Goal: Task Accomplishment & Management: Use online tool/utility

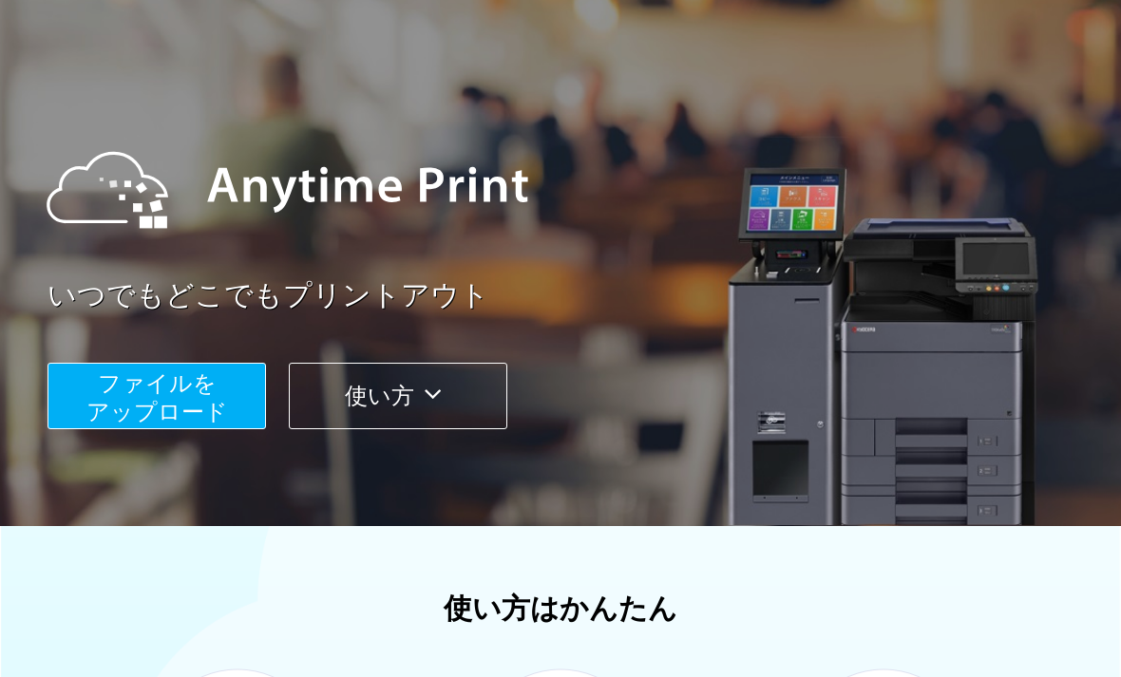
scroll to position [89, 0]
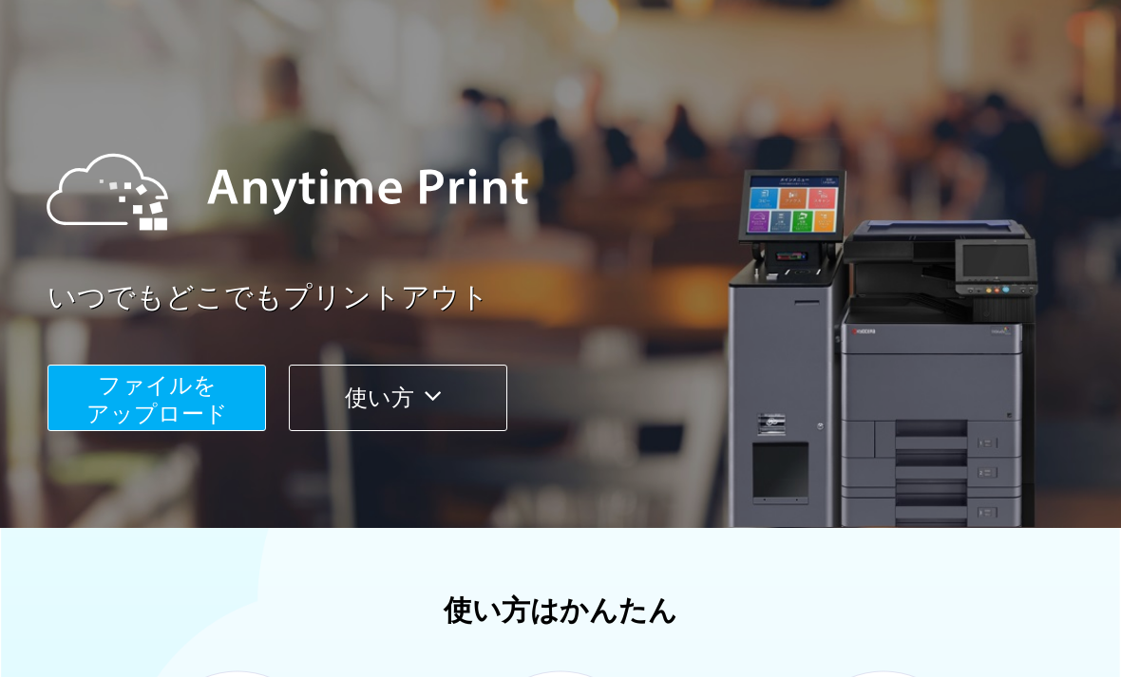
click at [213, 402] on span "ファイルを ​​アップロード" at bounding box center [157, 399] width 142 height 54
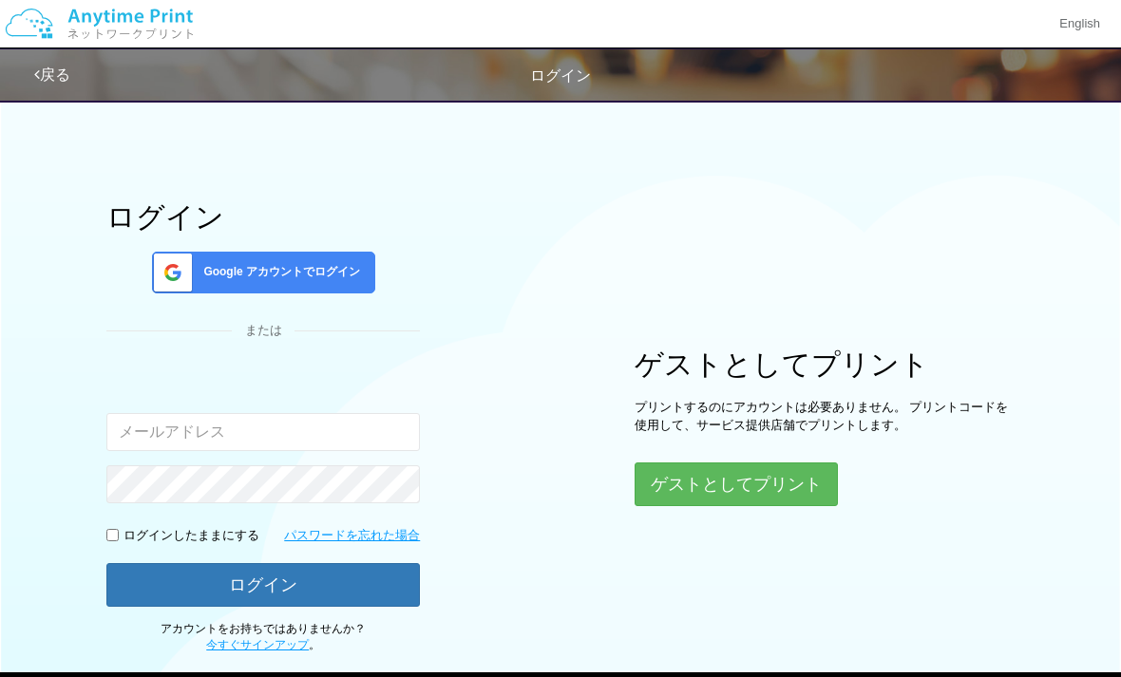
click at [779, 502] on button "ゲストとしてプリント" at bounding box center [736, 485] width 203 height 44
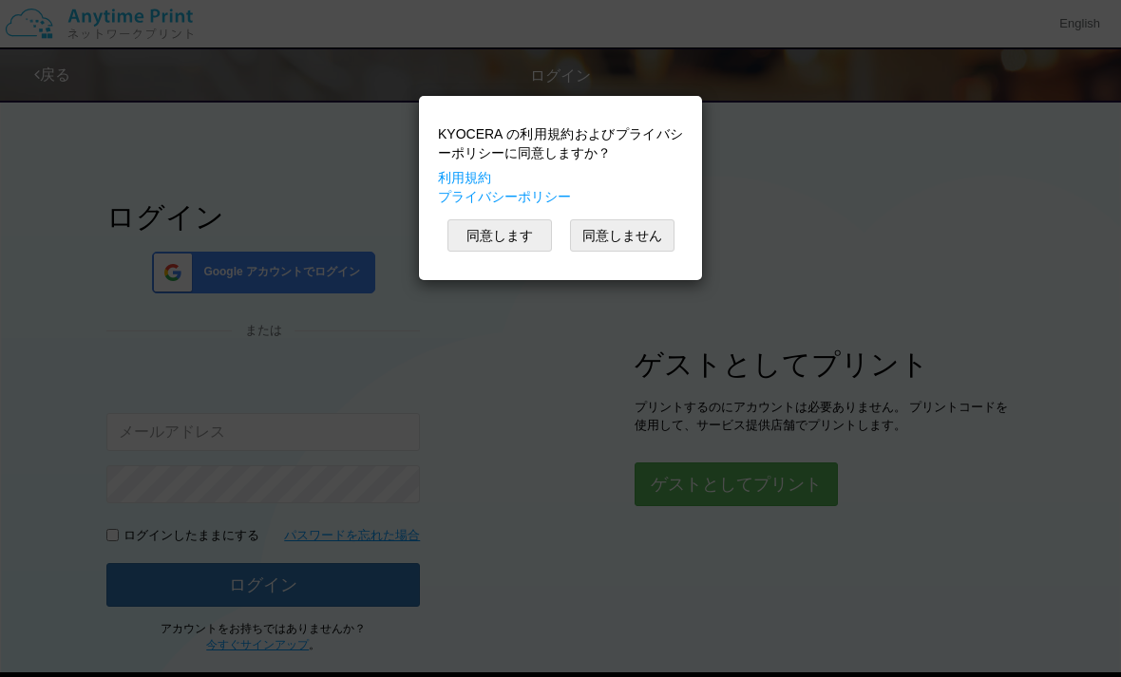
click at [510, 239] on button "同意します" at bounding box center [499, 235] width 104 height 32
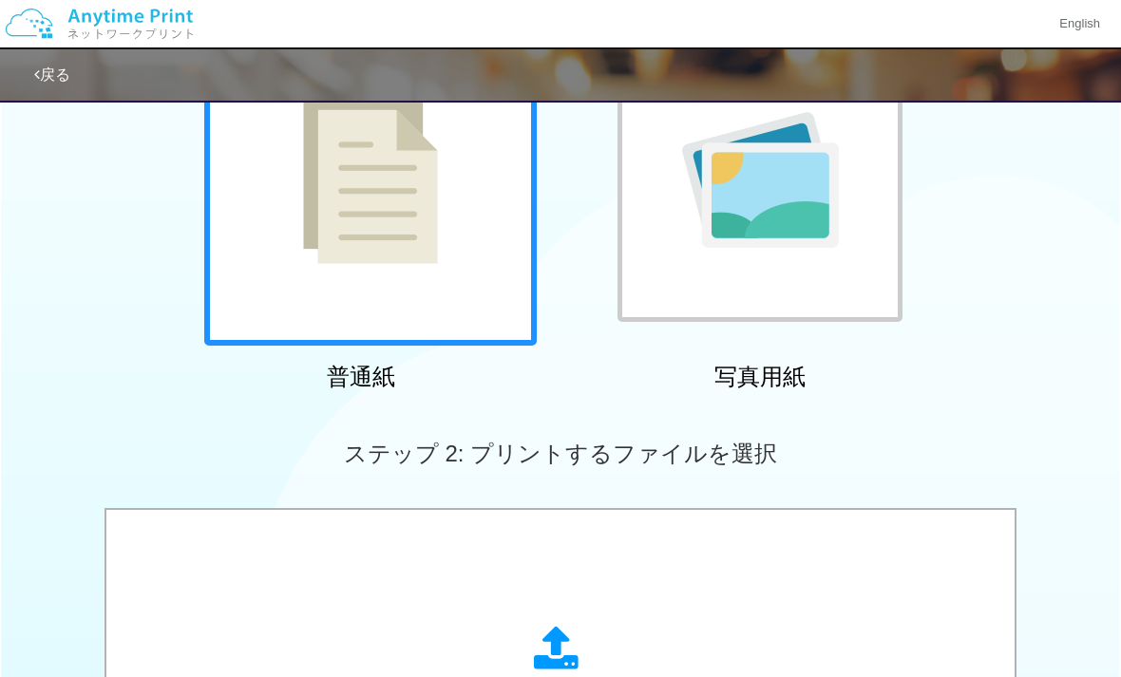
scroll to position [284, 0]
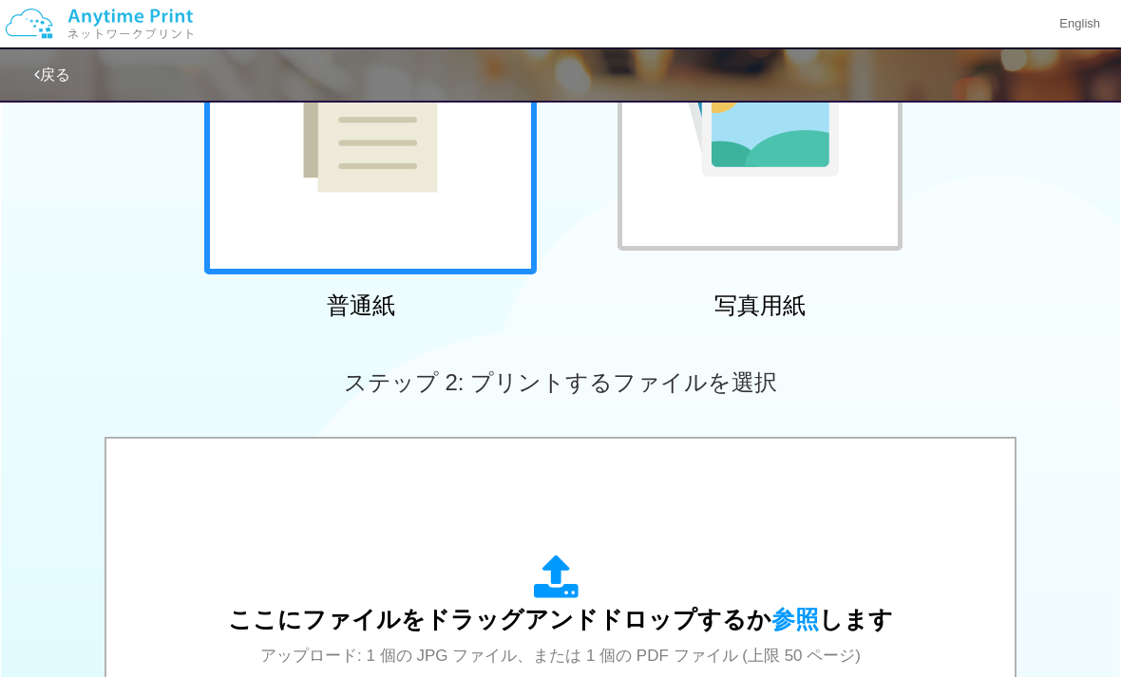
click at [787, 612] on span "参照" at bounding box center [794, 619] width 47 height 27
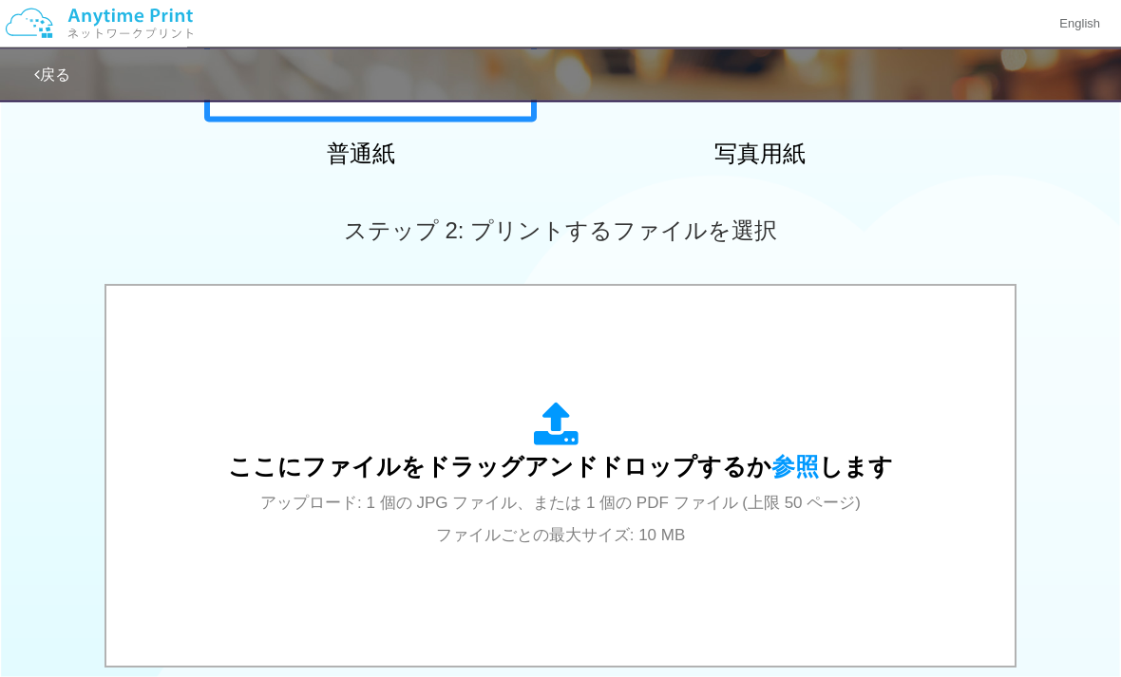
scroll to position [437, 0]
click at [806, 472] on span "参照" at bounding box center [794, 466] width 47 height 27
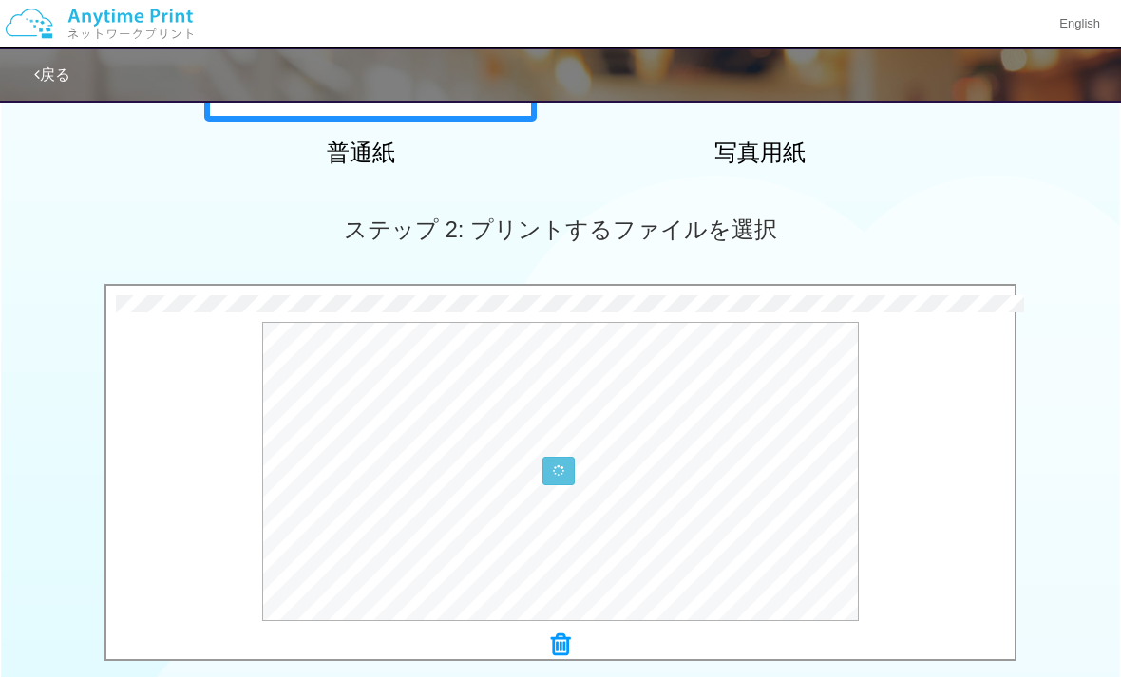
click at [568, 647] on icon at bounding box center [560, 645] width 19 height 25
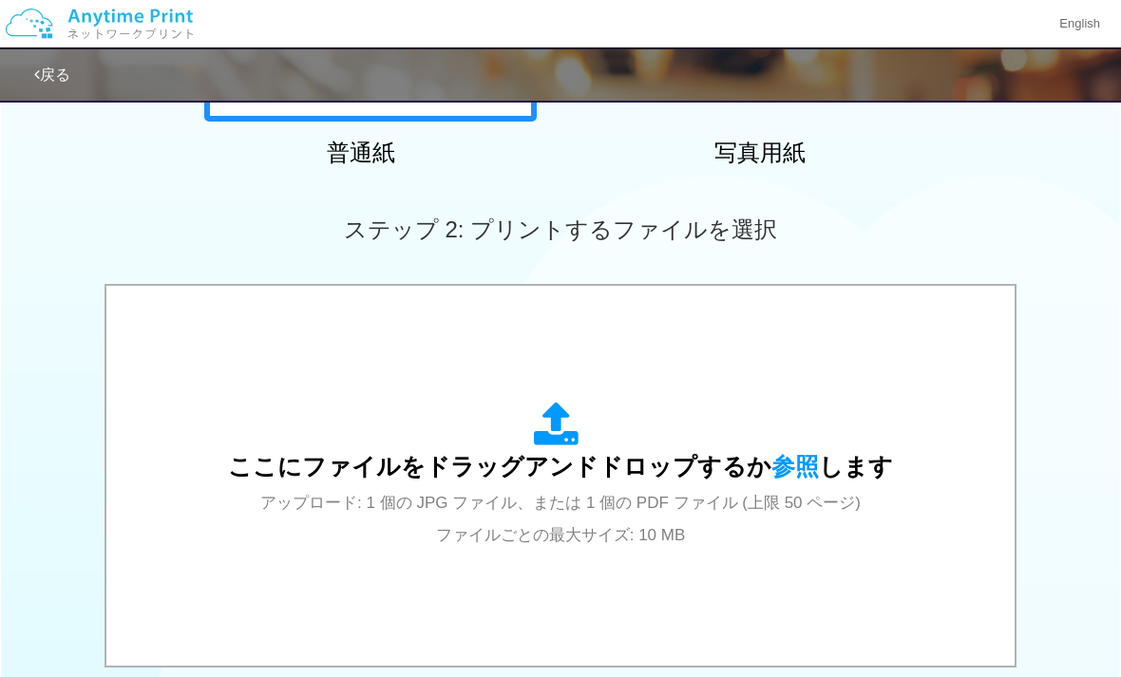
scroll to position [387, 0]
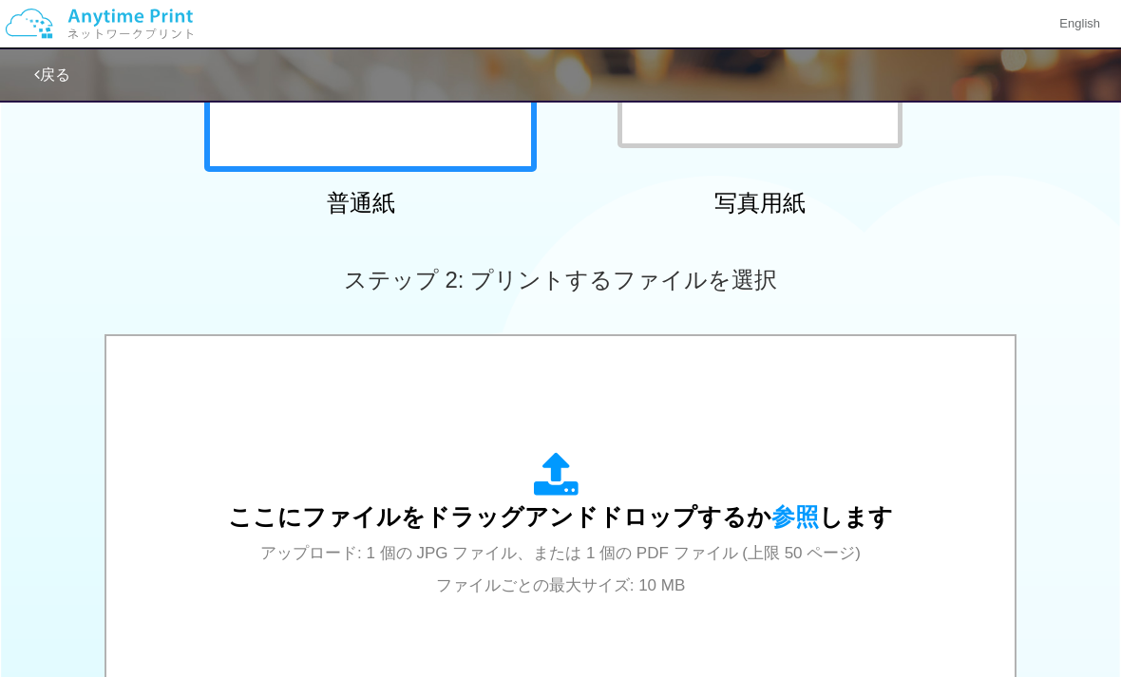
click at [788, 518] on span "参照" at bounding box center [794, 516] width 47 height 27
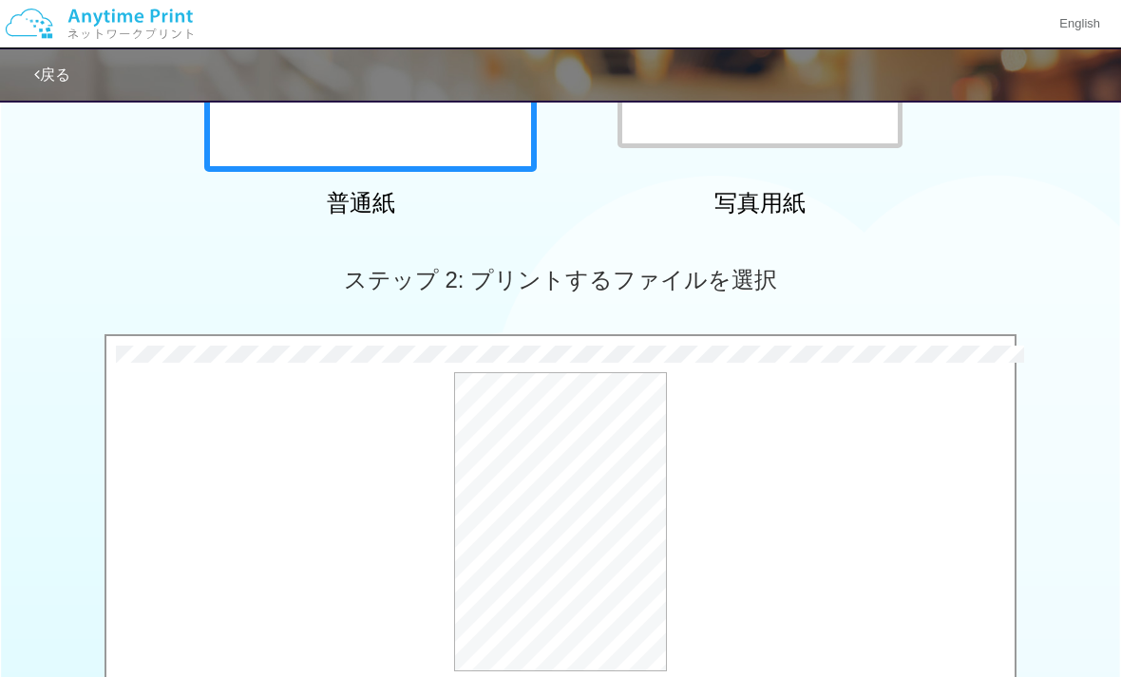
click at [0, 0] on button "プレビュー" at bounding box center [0, 0] width 0 height 0
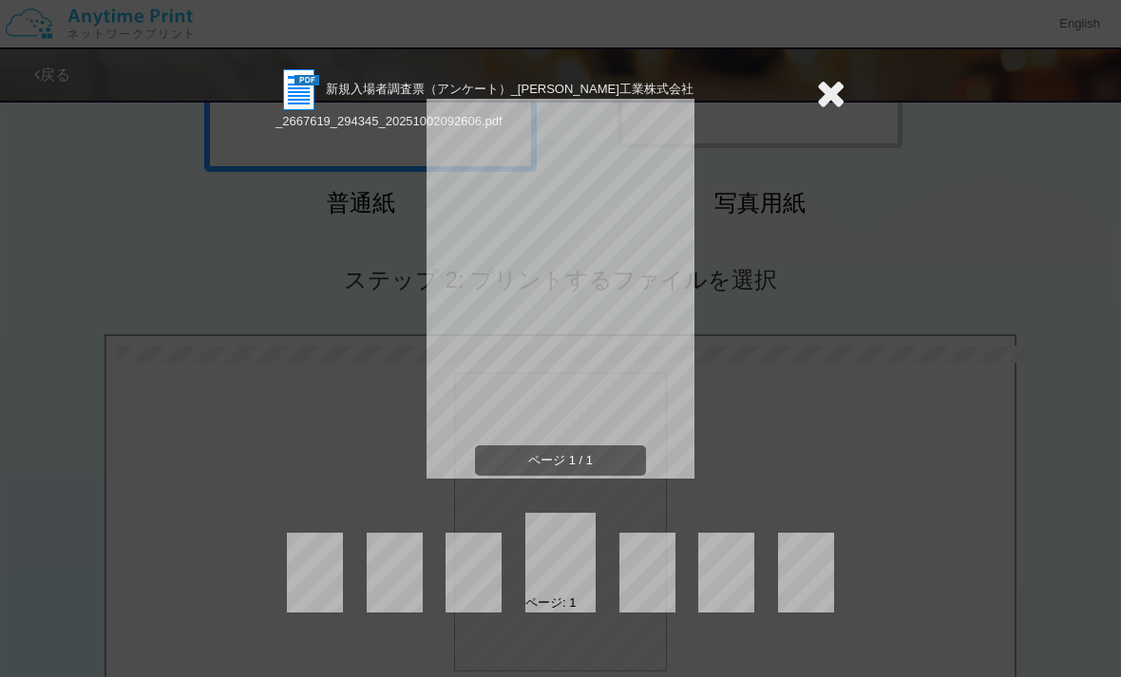
click at [825, 96] on icon at bounding box center [830, 93] width 29 height 38
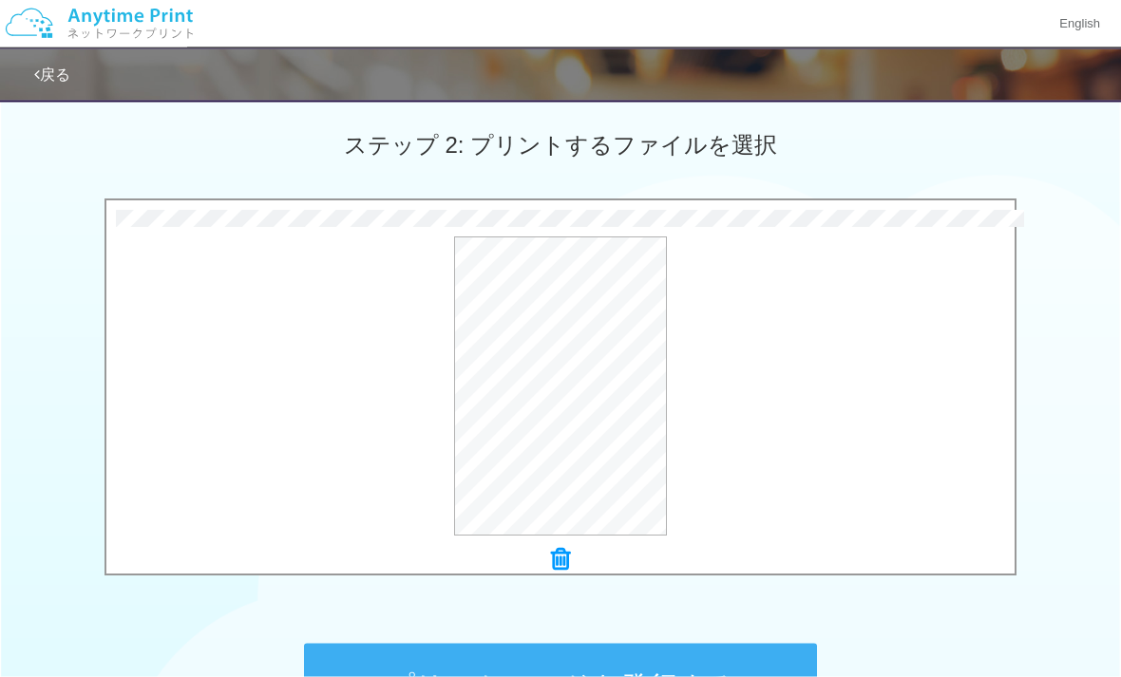
scroll to position [706, 0]
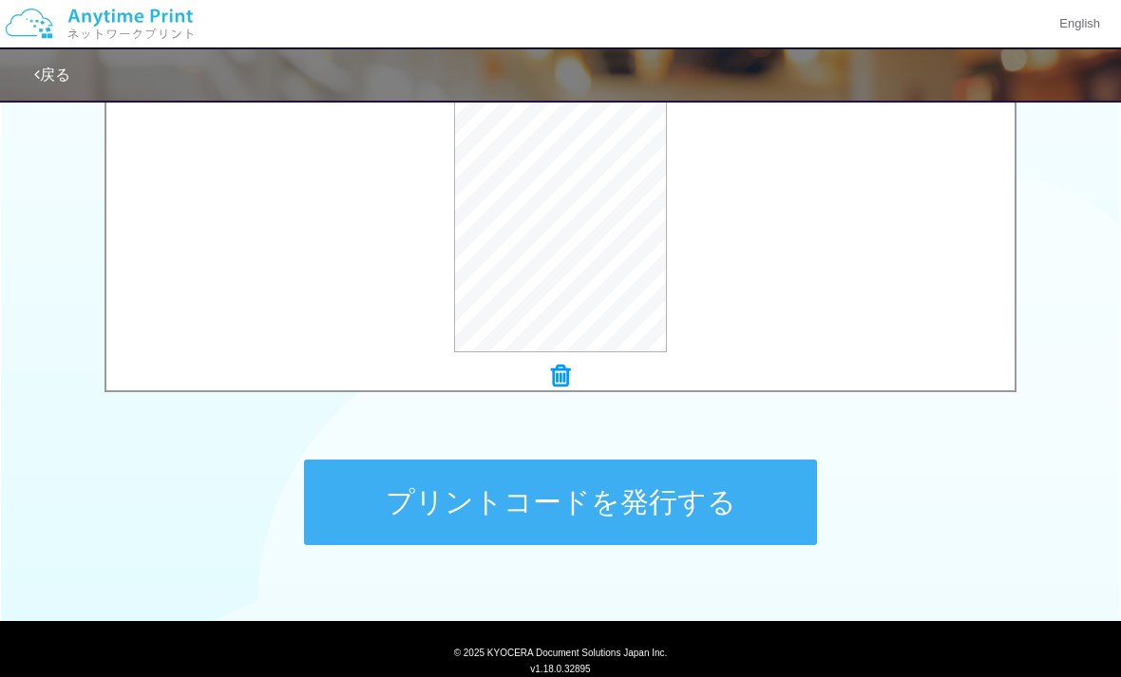
click at [766, 508] on button "プリントコードを発行する" at bounding box center [560, 502] width 513 height 85
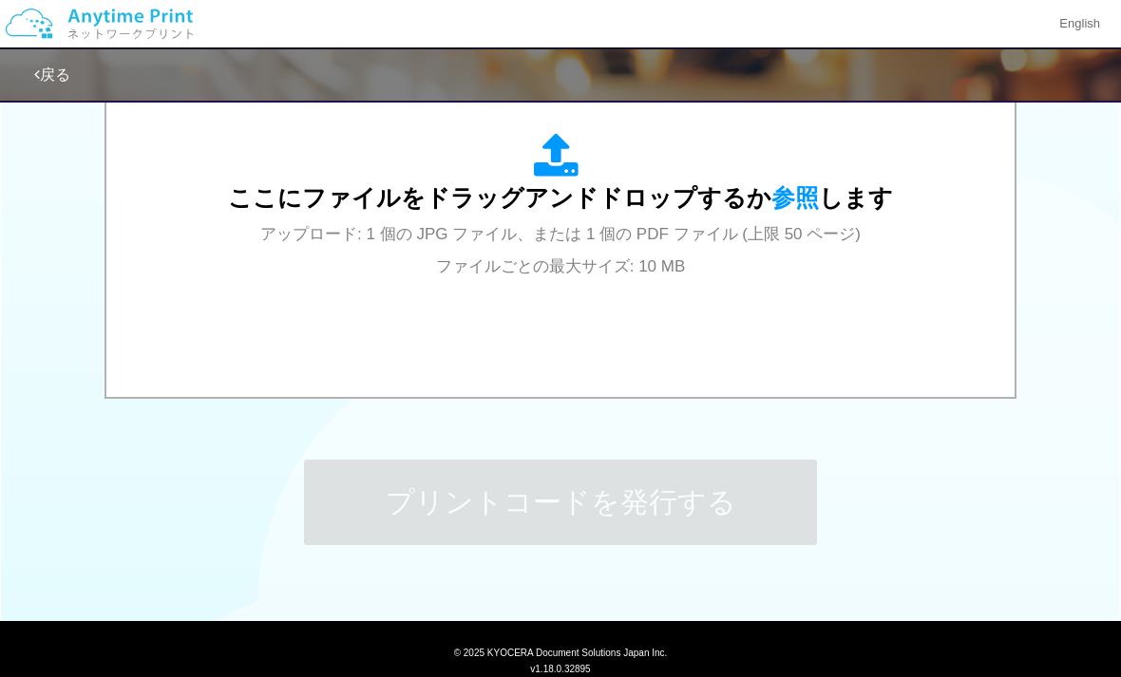
scroll to position [0, 0]
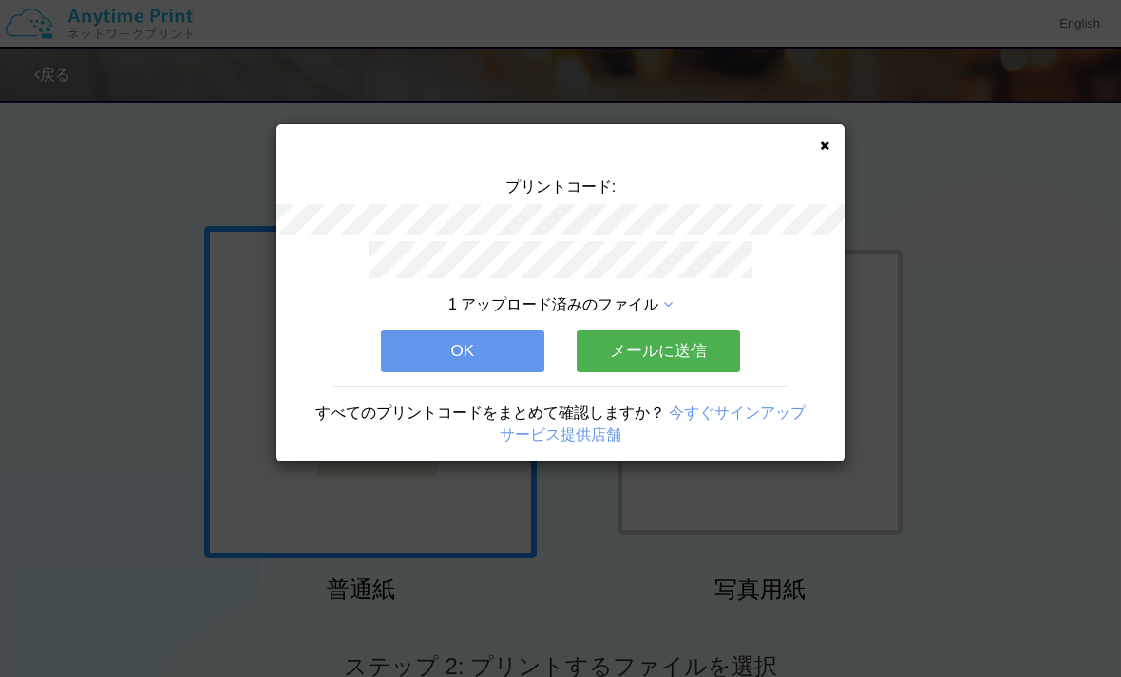
click at [491, 351] on button "OK" at bounding box center [462, 352] width 163 height 42
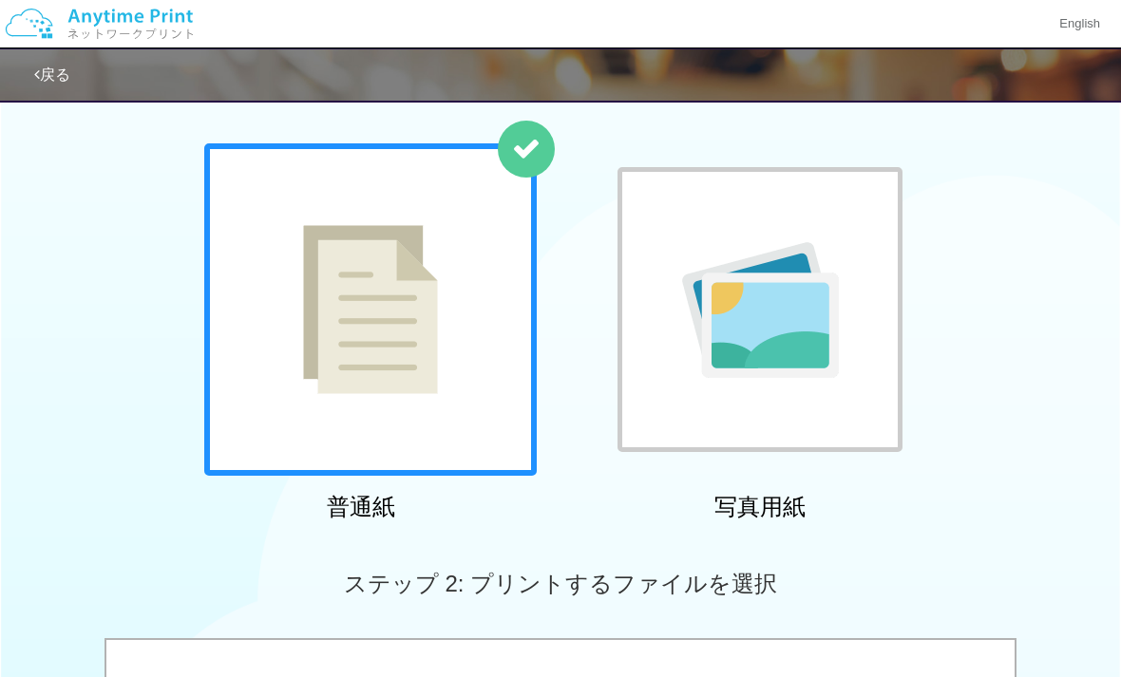
scroll to position [233, 0]
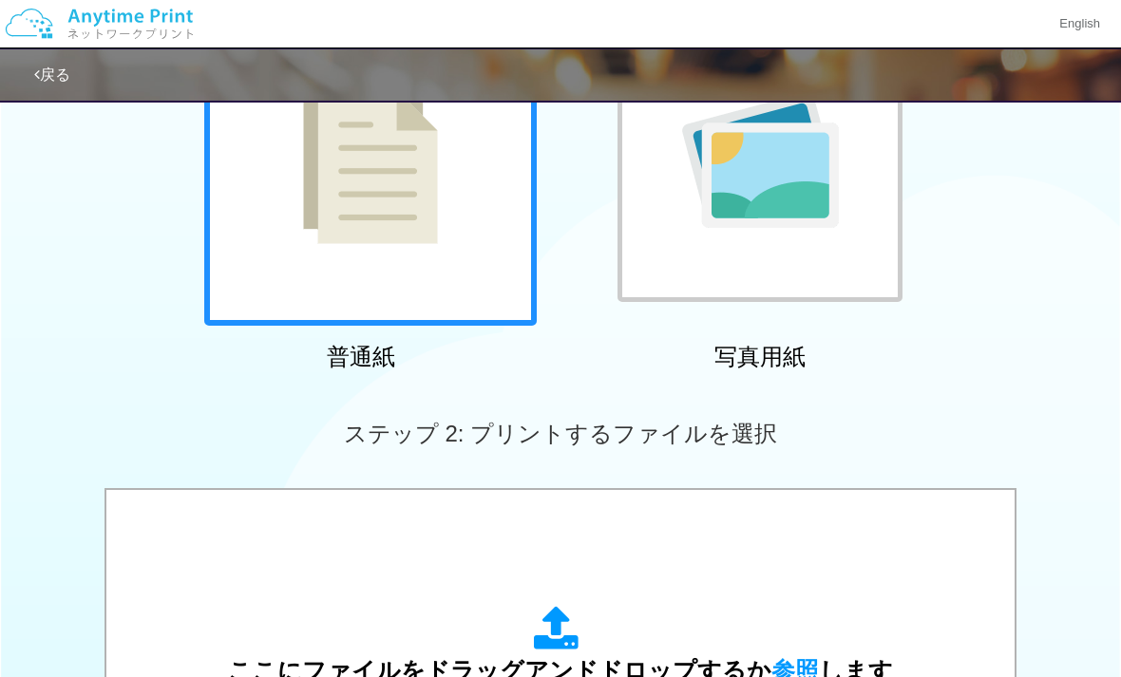
click at [590, 616] on div "ここにファイルをドラッグアンドドロップするか 参照 します アップロード: 1 個の JPG ファイル、または 1 個の PDF ファイル (上限 50 ペー…" at bounding box center [560, 680] width 665 height 148
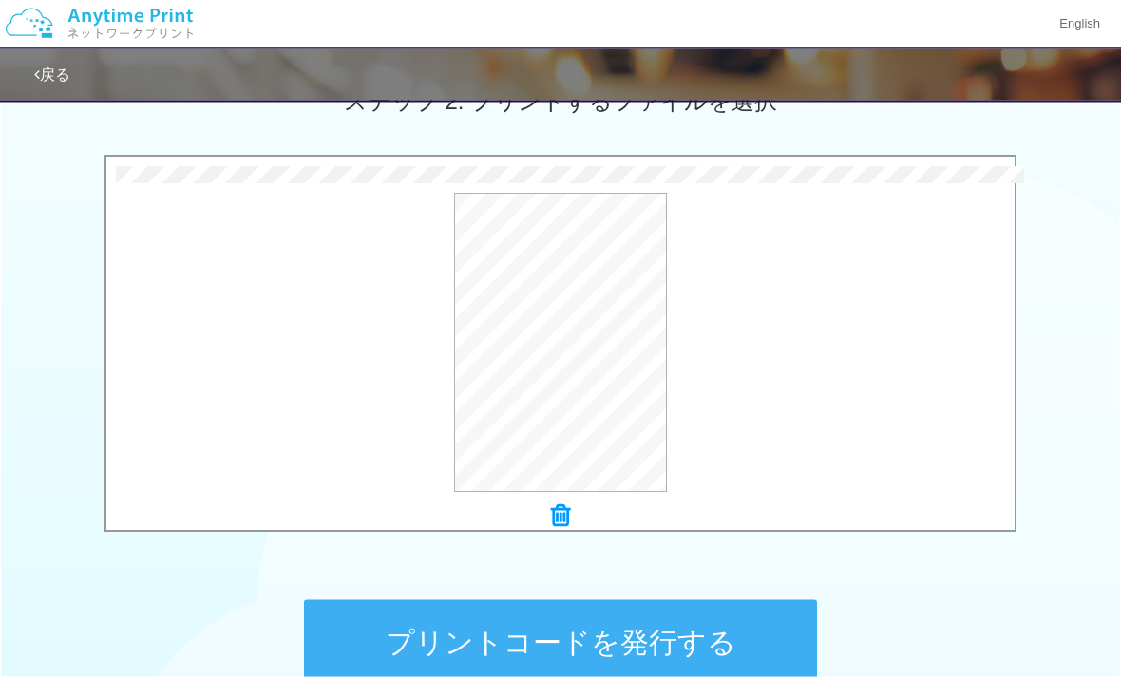
click at [765, 634] on button "プリントコードを発行する" at bounding box center [560, 642] width 513 height 85
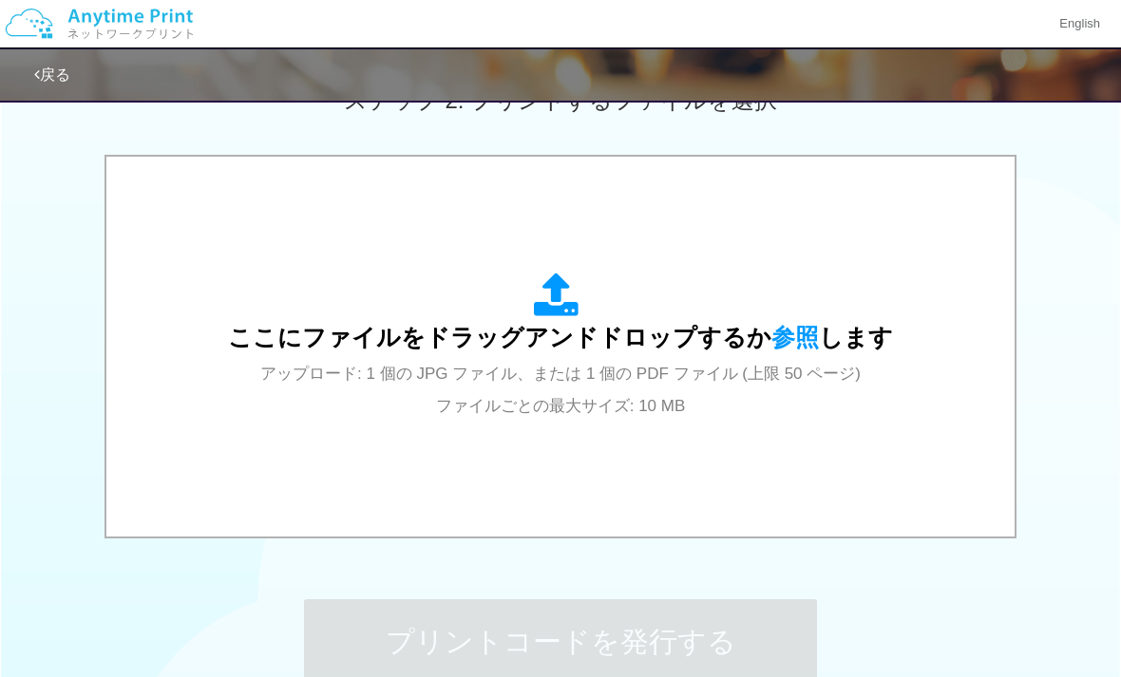
scroll to position [0, 0]
